Goal: Entertainment & Leisure: Consume media (video, audio)

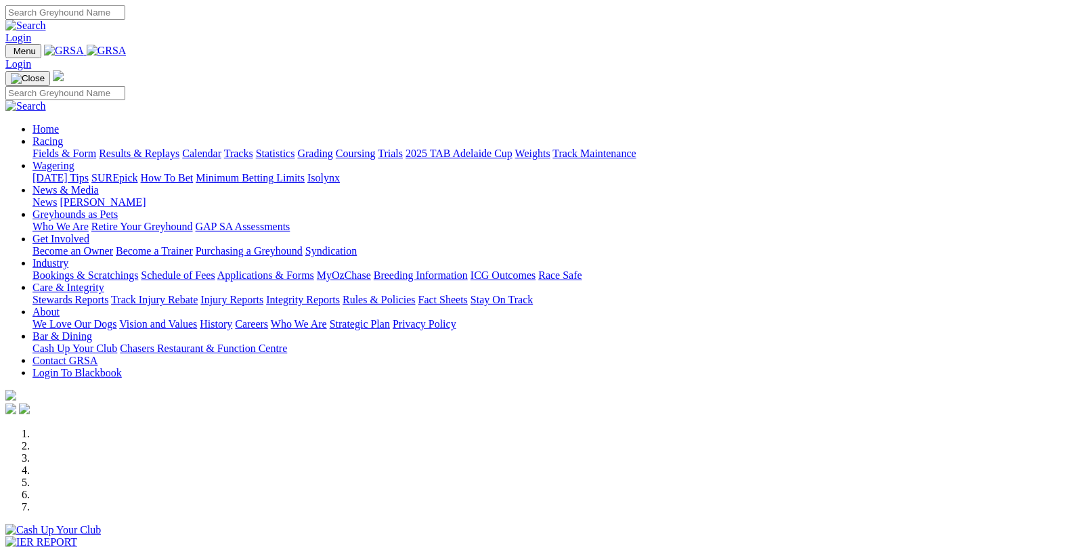
click at [179, 148] on link "Results & Replays" at bounding box center [139, 154] width 81 height 12
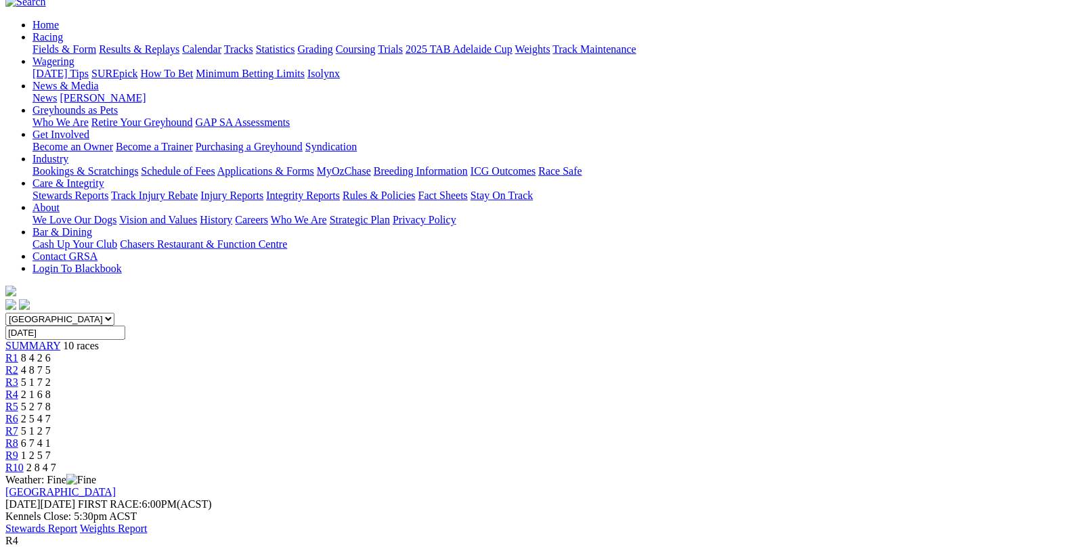
scroll to position [135, 0]
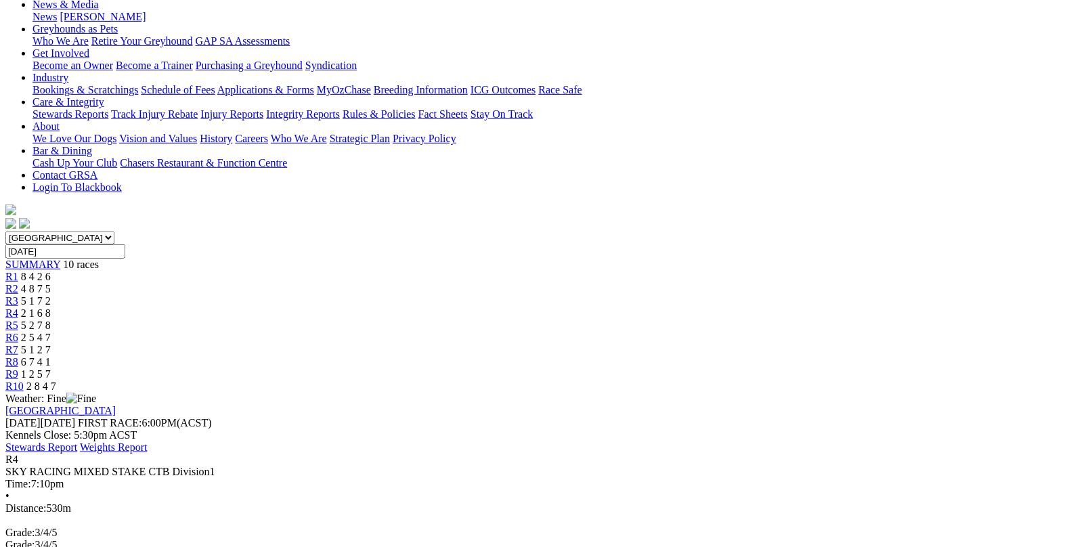
scroll to position [271, 0]
